Goal: Transaction & Acquisition: Purchase product/service

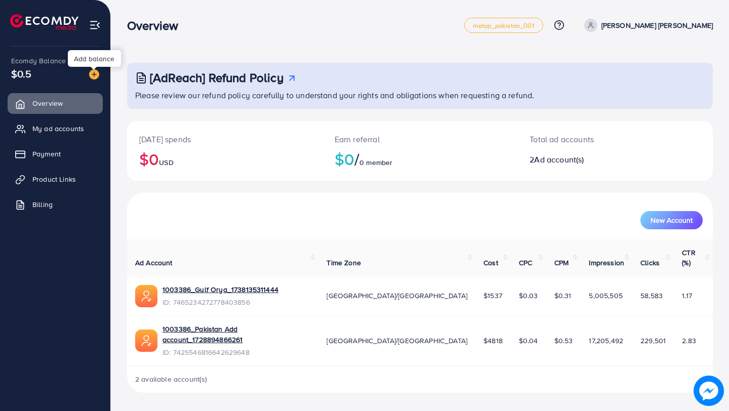
click at [93, 75] on img at bounding box center [94, 74] width 10 height 10
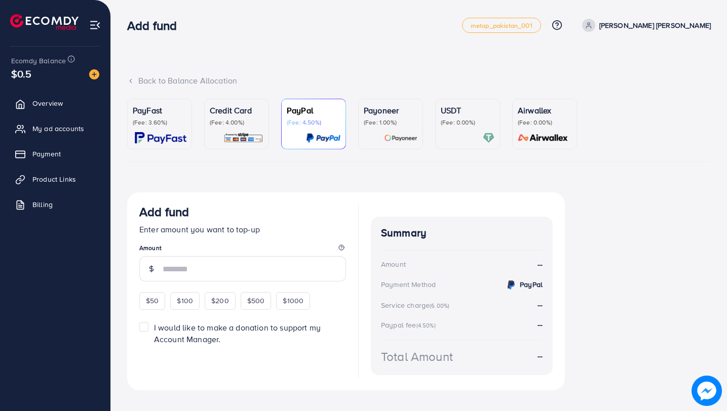
click at [249, 127] on div "Credit Card (Fee: 4.00%)" at bounding box center [237, 123] width 54 height 39
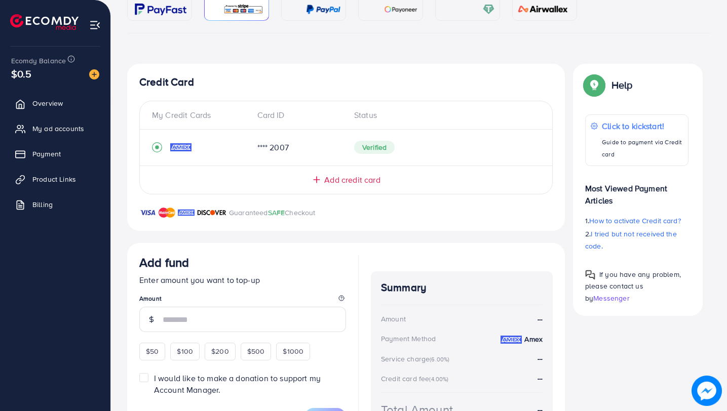
scroll to position [153, 0]
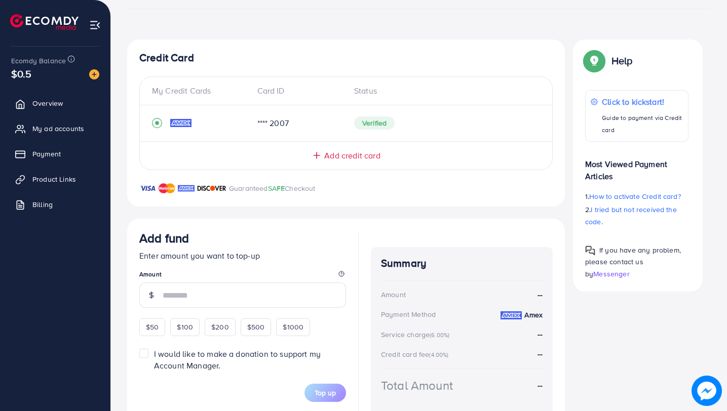
click at [152, 336] on form "Add fund Enter amount you want to top-up Amount $50 $100 $200 $500 $1000 I woul…" at bounding box center [242, 316] width 207 height 171
click at [157, 330] on span "$50" at bounding box center [152, 327] width 13 height 10
type input "**"
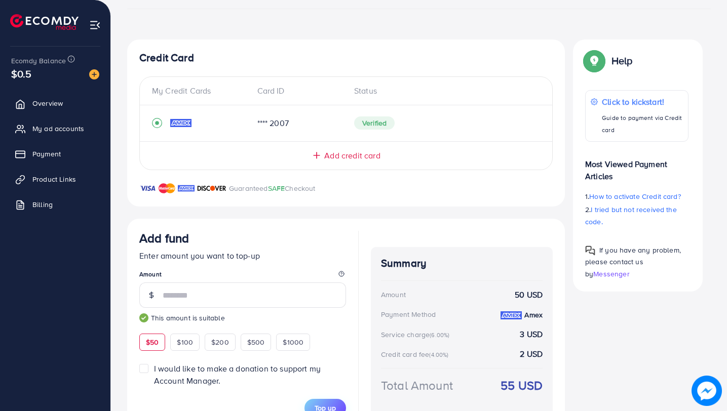
click at [337, 408] on button "Top up" at bounding box center [325, 408] width 42 height 18
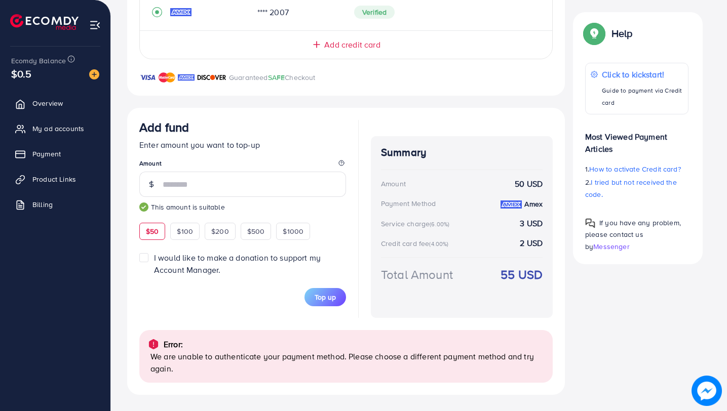
scroll to position [264, 0]
